Goal: Task Accomplishment & Management: Complete application form

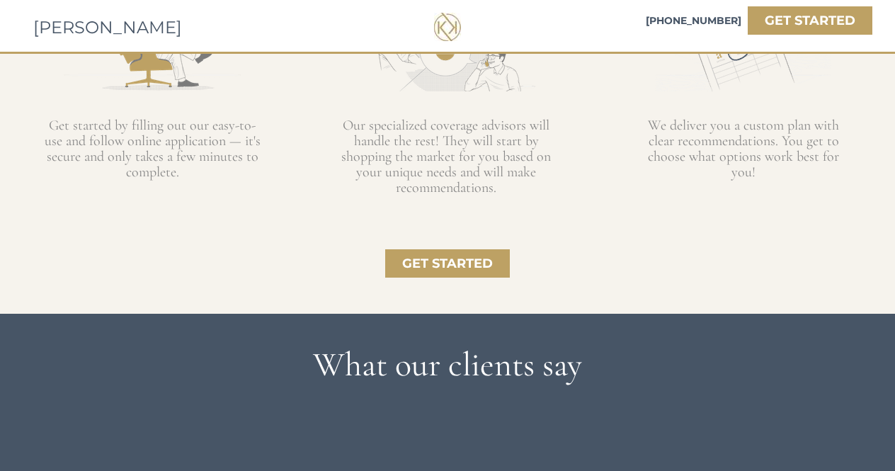
scroll to position [1488, 0]
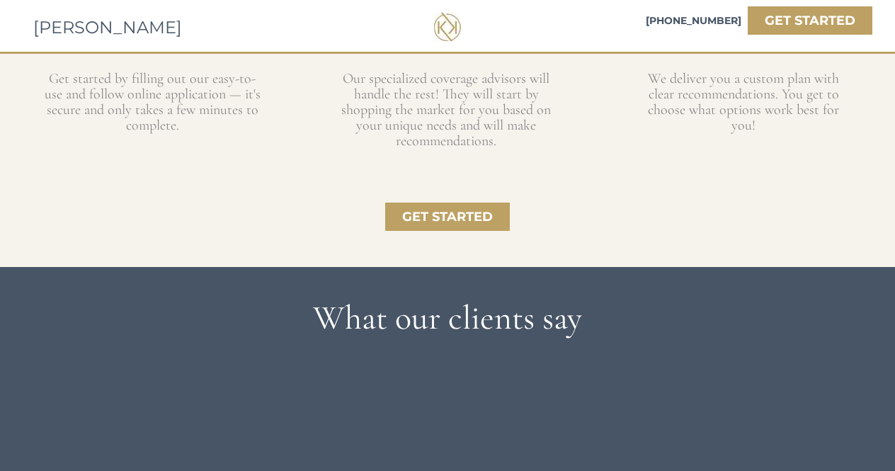
click at [458, 213] on strong "GET STARTED" at bounding box center [447, 217] width 91 height 16
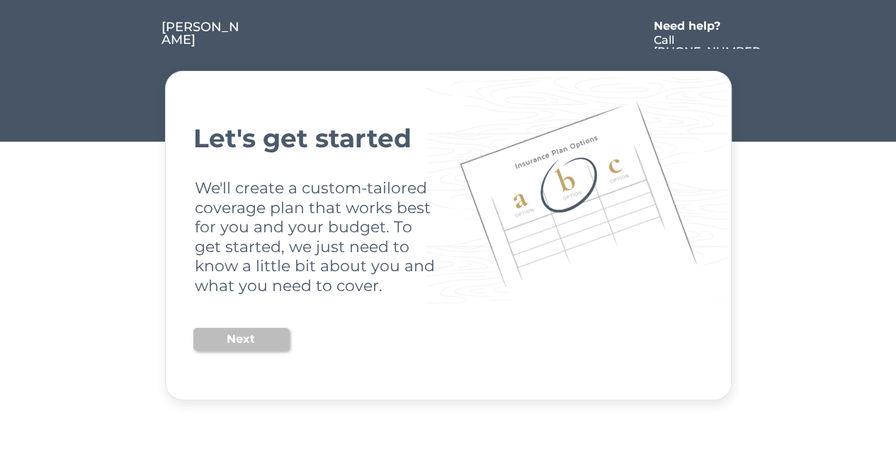
click at [249, 341] on button "Next" at bounding box center [241, 339] width 96 height 23
